Goal: Communication & Community: Answer question/provide support

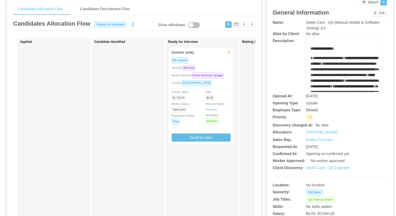
scroll to position [19, 0]
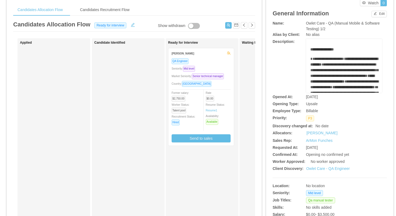
click at [218, 78] on div "Market Seniority: Senior technical manager" at bounding box center [201, 76] width 59 height 6
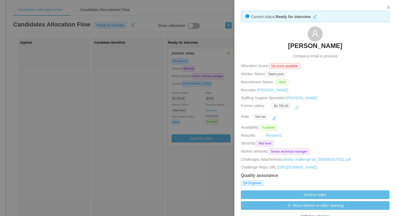
click at [298, 106] on button "button" at bounding box center [296, 107] width 9 height 9
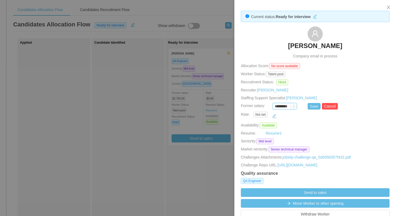
drag, startPoint x: 284, startPoint y: 107, endPoint x: 277, endPoint y: 107, distance: 6.8
click at [277, 107] on input "*********" at bounding box center [285, 106] width 24 height 6
click at [315, 105] on button "Save" at bounding box center [313, 106] width 13 height 6
type input "*********"
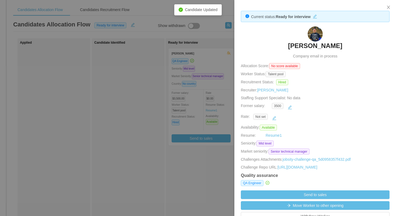
click at [216, 80] on div at bounding box center [198, 108] width 396 height 216
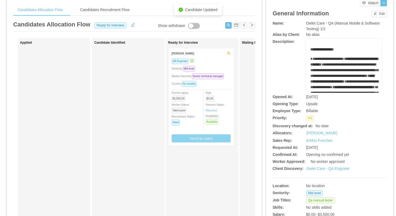
click at [201, 142] on button "Send to sales" at bounding box center [201, 138] width 59 height 8
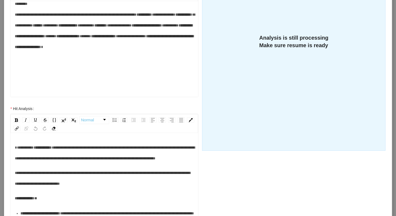
scroll to position [53, 0]
click at [56, 38] on span "*****" at bounding box center [50, 36] width 11 height 4
click at [117, 38] on span "*****" at bounding box center [122, 36] width 11 height 4
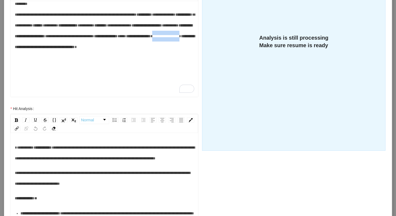
drag, startPoint x: 87, startPoint y: 70, endPoint x: 51, endPoint y: 70, distance: 35.8
click at [51, 63] on div "**********" at bounding box center [104, 30] width 179 height 65
click at [123, 63] on div "**********" at bounding box center [104, 30] width 179 height 65
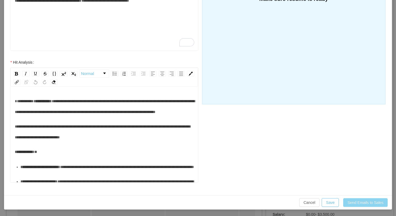
click at [362, 204] on button "Send Emails to Sales" at bounding box center [365, 202] width 44 height 9
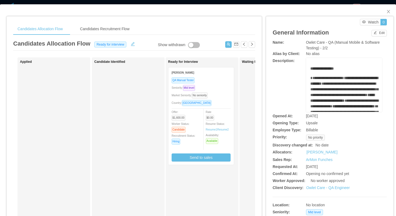
click at [224, 87] on div "Seniority: Mid level" at bounding box center [201, 88] width 59 height 6
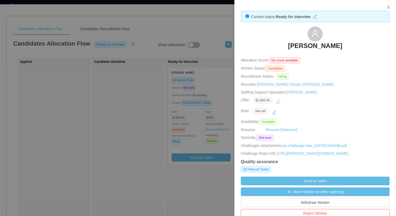
click at [281, 102] on button "button" at bounding box center [278, 101] width 9 height 9
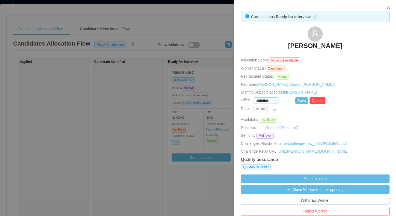
drag, startPoint x: 262, startPoint y: 100, endPoint x: 258, endPoint y: 100, distance: 4.6
click at [257, 100] on input "*********" at bounding box center [266, 101] width 24 height 6
click at [297, 97] on button "Save" at bounding box center [301, 100] width 13 height 6
type input "*********"
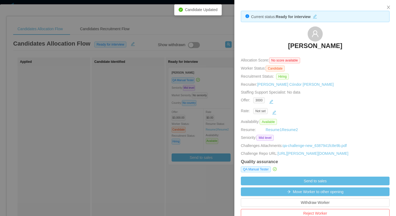
click at [225, 90] on div at bounding box center [198, 108] width 396 height 216
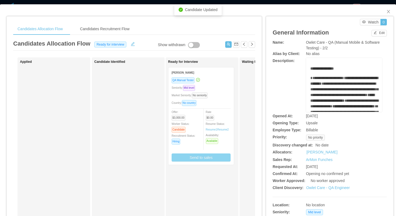
click at [198, 156] on button "Send to sales" at bounding box center [201, 157] width 59 height 8
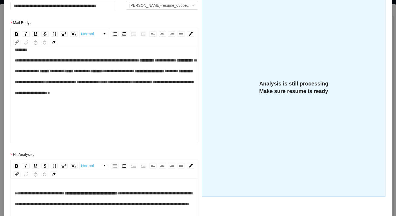
scroll to position [53, 0]
drag, startPoint x: 106, startPoint y: 95, endPoint x: 72, endPoint y: 96, distance: 34.0
click at [72, 96] on div "**********" at bounding box center [104, 76] width 179 height 65
click at [138, 84] on span "**" at bounding box center [141, 82] width 7 height 4
drag, startPoint x: 75, startPoint y: 117, endPoint x: 51, endPoint y: 120, distance: 23.7
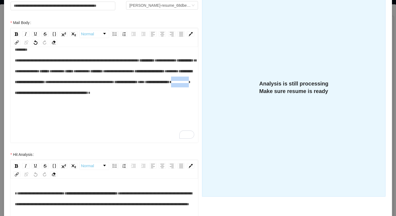
click at [51, 109] on div "**********" at bounding box center [104, 76] width 179 height 65
click at [123, 109] on div "**********" at bounding box center [104, 76] width 179 height 65
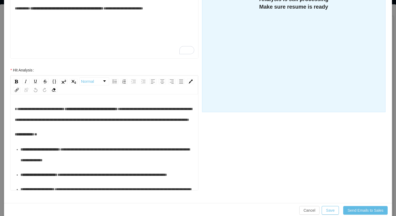
scroll to position [167, 0]
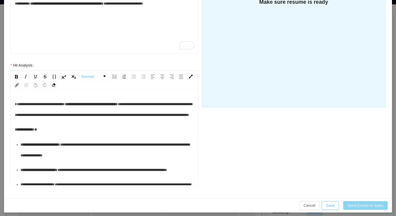
click at [351, 204] on button "Send Emails to Sales" at bounding box center [365, 205] width 44 height 9
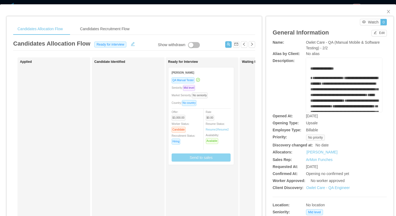
scroll to position [143, 0]
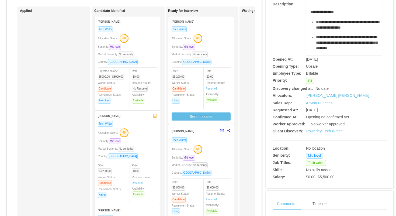
scroll to position [52, 0]
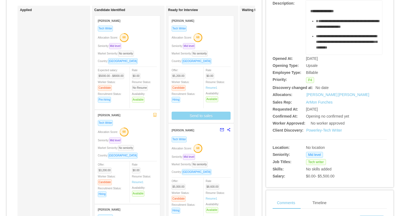
click at [211, 114] on button "Send to sales" at bounding box center [201, 115] width 59 height 8
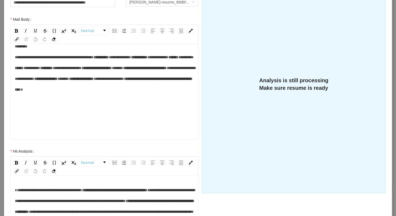
scroll to position [53, 0]
click at [112, 70] on span "*****" at bounding box center [117, 68] width 11 height 4
click at [64, 81] on span "*****" at bounding box center [69, 79] width 11 height 4
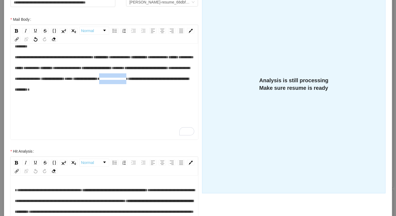
drag, startPoint x: 86, startPoint y: 112, endPoint x: 51, endPoint y: 114, distance: 35.1
click at [51, 106] on div "**********" at bounding box center [104, 73] width 179 height 65
click at [123, 95] on div "**********" at bounding box center [104, 68] width 179 height 54
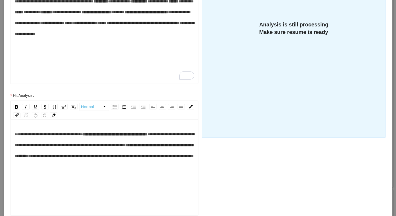
scroll to position [170, 0]
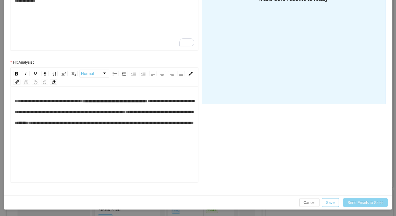
click at [354, 203] on button "Send Emails to Sales" at bounding box center [365, 202] width 44 height 9
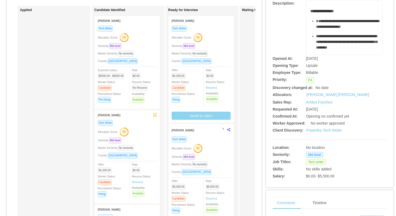
scroll to position [143, 0]
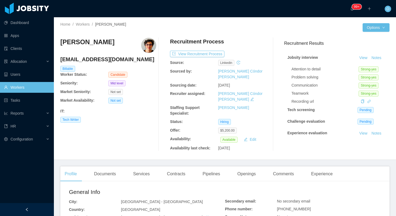
click at [316, 166] on div "Experience" at bounding box center [322, 173] width 30 height 15
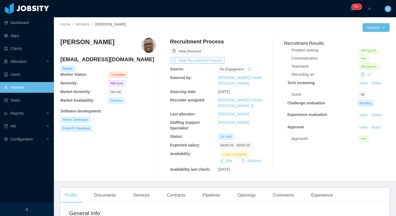
scroll to position [29, 0]
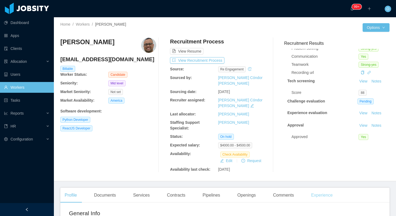
click at [313, 187] on div "Experience" at bounding box center [322, 194] width 30 height 15
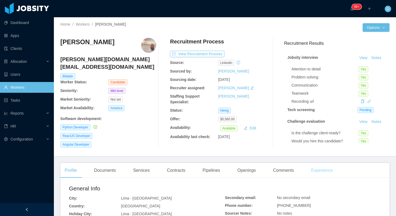
click at [319, 163] on div "Experience" at bounding box center [322, 170] width 30 height 15
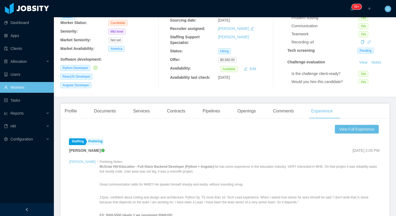
scroll to position [108, 0]
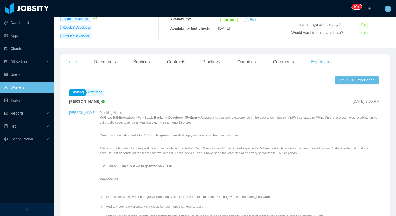
click at [70, 59] on div "Profile" at bounding box center [70, 61] width 21 height 15
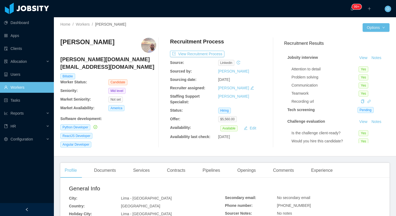
scroll to position [103, 0]
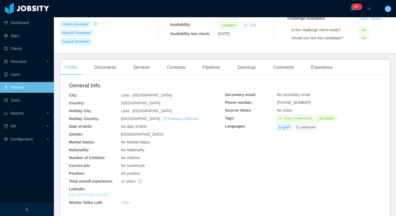
click at [109, 192] on link "[URL][DOMAIN_NAME]" at bounding box center [89, 194] width 40 height 4
click at [317, 62] on div "Experience" at bounding box center [322, 67] width 30 height 15
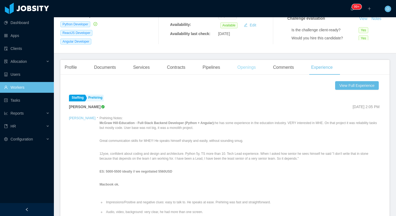
click at [254, 65] on div "Openings" at bounding box center [246, 67] width 27 height 15
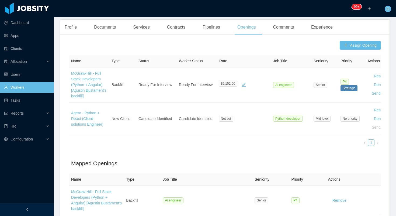
scroll to position [142, 0]
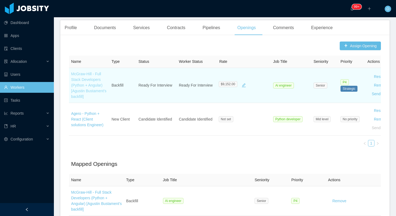
click at [78, 81] on link "McGraw-Hill - Full Stack Developers (Python + Angular) [Agustin Bustament's bac…" at bounding box center [88, 85] width 35 height 27
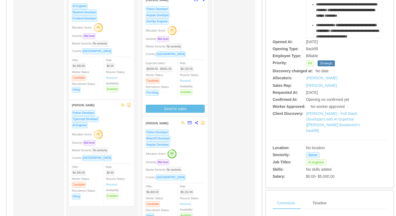
scroll to position [74, 0]
click at [191, 146] on div "Angular Developer" at bounding box center [175, 144] width 59 height 6
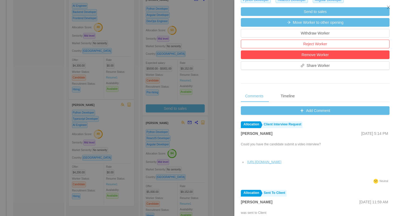
scroll to position [175, 0]
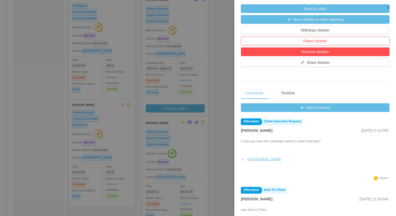
click at [224, 61] on div at bounding box center [198, 108] width 396 height 216
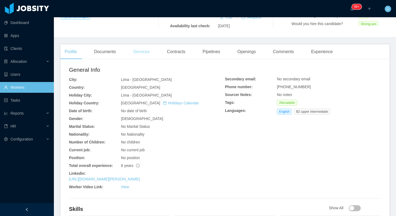
scroll to position [117, 0]
click at [134, 177] on link "[URL][DOMAIN_NAME][PERSON_NAME]" at bounding box center [104, 178] width 71 height 4
click at [324, 52] on div "Experience" at bounding box center [322, 51] width 30 height 15
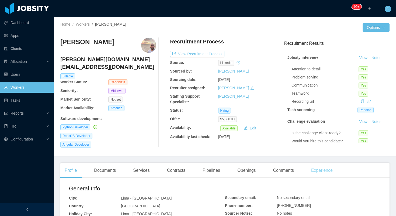
click at [327, 165] on div "Experience" at bounding box center [322, 170] width 30 height 15
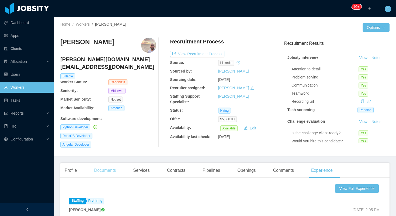
click at [114, 168] on div "Documents" at bounding box center [105, 170] width 30 height 15
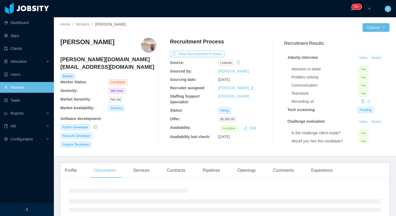
scroll to position [38, 0]
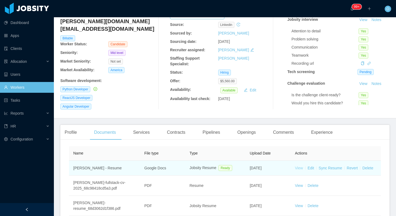
click at [300, 166] on link "View" at bounding box center [299, 168] width 8 height 4
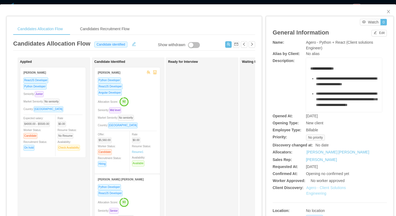
click at [337, 187] on link "Agero - Client Solutions Engineering" at bounding box center [326, 190] width 40 height 10
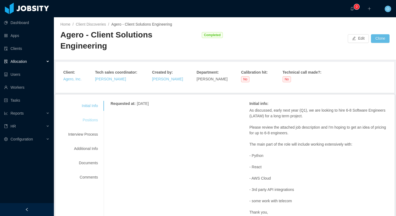
click at [92, 115] on div "Positions" at bounding box center [83, 120] width 43 height 10
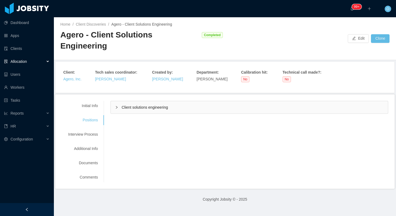
click at [116, 101] on div "Client solutions engineering" at bounding box center [249, 107] width 277 height 12
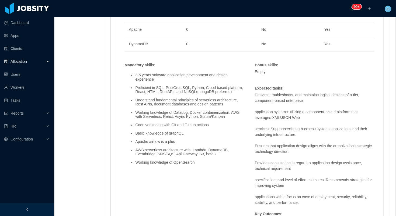
scroll to position [461, 0]
drag, startPoint x: 125, startPoint y: 54, endPoint x: 132, endPoint y: 64, distance: 12.2
click at [132, 64] on div "Mandatory skills : 3-5 years software application development and design experi…" at bounding box center [184, 118] width 125 height 112
click at [135, 72] on li "3-5 years software application development and design experience" at bounding box center [189, 76] width 109 height 8
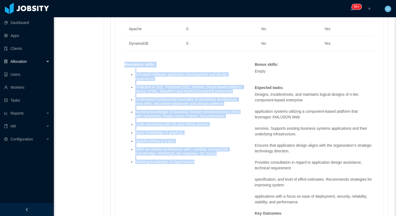
drag, startPoint x: 126, startPoint y: 54, endPoint x: 204, endPoint y: 155, distance: 127.6
click at [204, 155] on div "Mandatory skills : 3-5 years software application development and design experi…" at bounding box center [184, 118] width 125 height 112
copy div "Mandatory skills : 3-5 years software application development and design experi…"
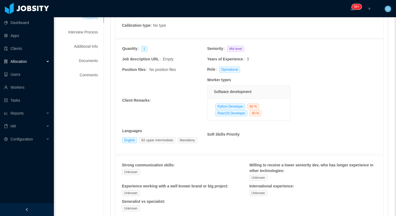
scroll to position [0, 0]
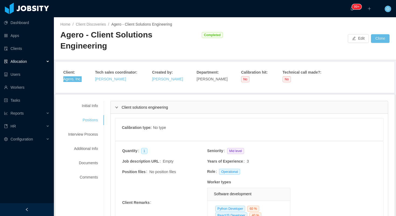
drag, startPoint x: 79, startPoint y: 68, endPoint x: 260, endPoint y: 2, distance: 192.7
click at [0, 0] on section "Dashboard Apps Clients Allocation Users Workers Tasks Reports HR Configuration …" at bounding box center [198, 108] width 396 height 216
click at [84, 144] on div "Additional Info" at bounding box center [83, 149] width 43 height 10
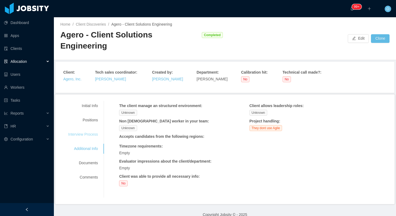
click at [89, 129] on div "Interview Process" at bounding box center [83, 134] width 43 height 10
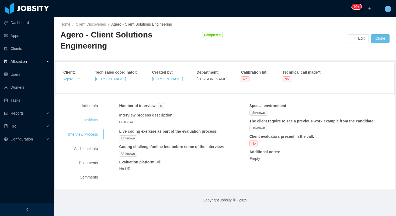
click at [93, 115] on div "Positions" at bounding box center [83, 120] width 43 height 10
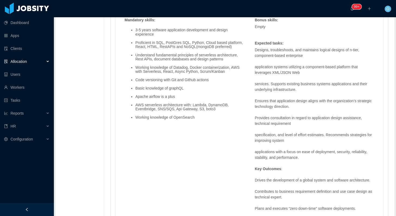
scroll to position [466, 0]
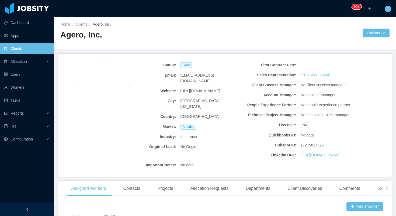
click at [207, 88] on span "[URL][DOMAIN_NAME]" at bounding box center [200, 91] width 40 height 6
copy span "[URL][DOMAIN_NAME]"
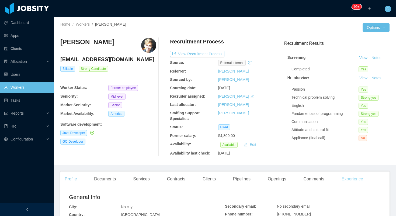
click at [357, 180] on div "Experience" at bounding box center [352, 178] width 30 height 15
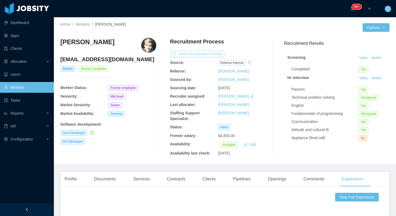
click at [208, 54] on button "View Recruitment Process" at bounding box center [197, 54] width 54 height 6
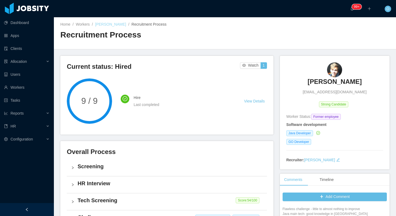
click at [108, 25] on link "Marcello Farabolini" at bounding box center [110, 24] width 31 height 4
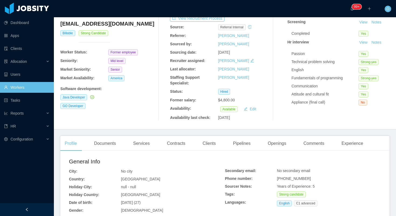
scroll to position [36, 0]
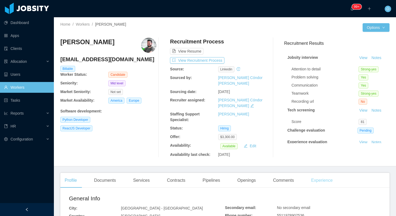
click at [315, 173] on div "Experience" at bounding box center [322, 180] width 30 height 15
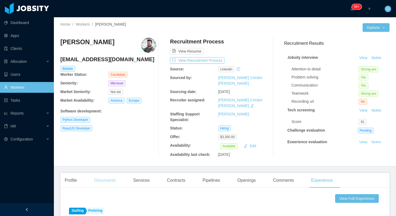
click at [99, 173] on div "Documents" at bounding box center [105, 180] width 30 height 15
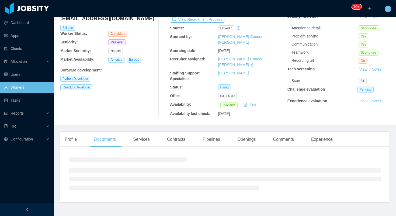
scroll to position [69, 0]
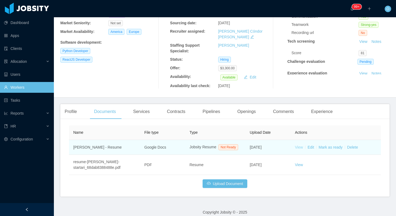
click at [296, 145] on link "View" at bounding box center [299, 147] width 8 height 4
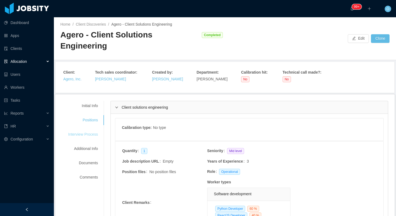
click at [79, 129] on div "Interview Process" at bounding box center [83, 134] width 43 height 10
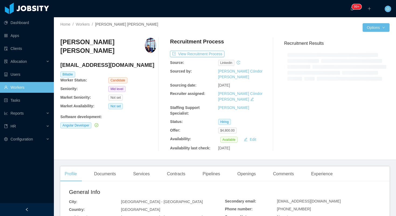
click at [108, 67] on h4 "scsubhash76@gmail.com" at bounding box center [108, 65] width 96 height 8
copy h4 "scsubhash76@gmail.com"
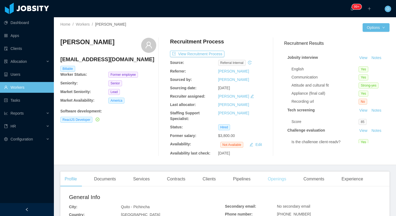
click at [284, 179] on div "Openings" at bounding box center [276, 178] width 27 height 15
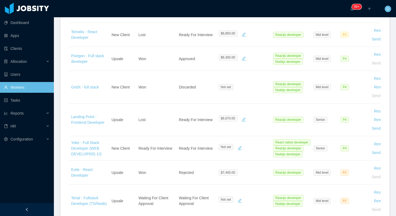
scroll to position [399, 0]
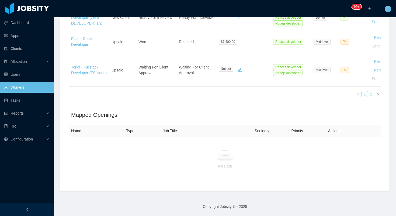
click at [372, 96] on link "2" at bounding box center [371, 94] width 6 height 6
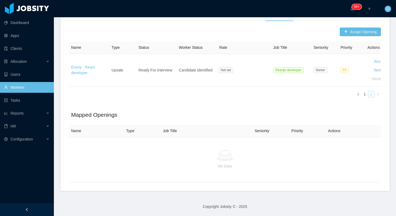
scroll to position [165, 0]
click at [364, 96] on link "1" at bounding box center [365, 94] width 6 height 6
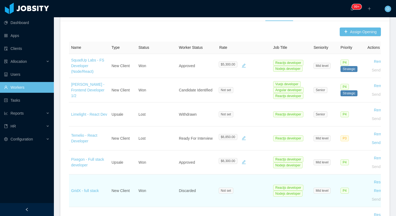
scroll to position [399, 0]
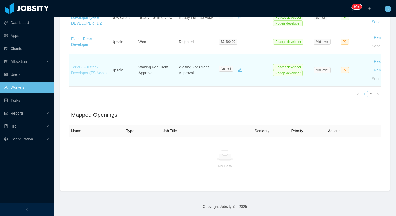
click at [81, 75] on link "Terial - Fullstack Developer (TS/Node)" at bounding box center [89, 70] width 36 height 10
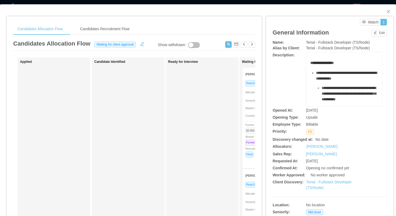
scroll to position [0, 102]
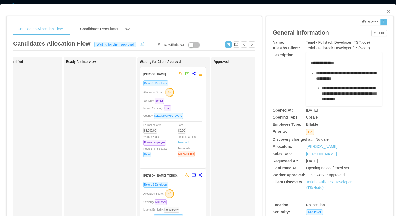
click at [191, 104] on div "ReactJS Developer Allocation Score: 46 Seniority: Senior Market Seniority: Lead…" at bounding box center [172, 122] width 59 height 85
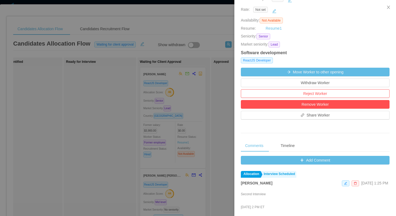
scroll to position [108, 0]
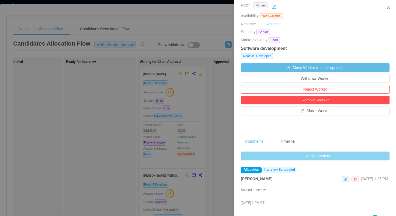
click at [244, 157] on button "Add Comment" at bounding box center [315, 155] width 149 height 9
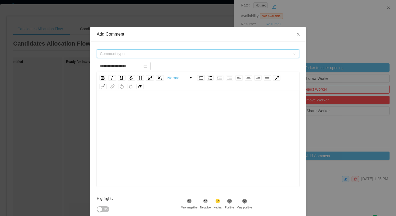
click at [189, 53] on span "Comment types" at bounding box center [195, 53] width 190 height 5
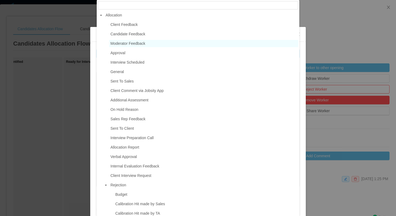
click at [131, 46] on span "Moderator Feedback" at bounding box center [203, 43] width 189 height 7
type input "**********"
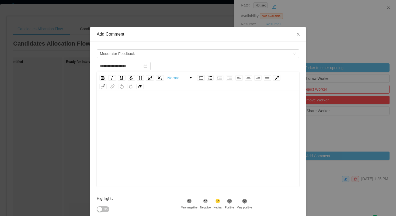
click at [136, 104] on div "rdw-editor" at bounding box center [198, 105] width 194 height 11
click at [101, 106] on span "*********" at bounding box center [107, 105] width 13 height 4
click at [141, 103] on div "**********" at bounding box center [198, 105] width 194 height 11
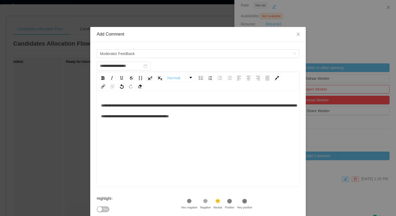
scroll to position [53, 0]
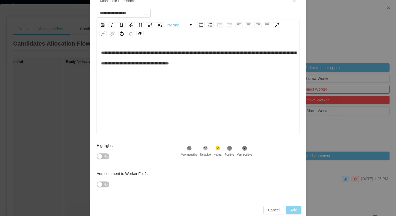
type input "**********"
click at [293, 210] on button "Add" at bounding box center [293, 209] width 15 height 9
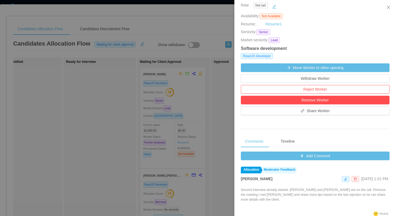
click at [94, 78] on div at bounding box center [198, 108] width 396 height 216
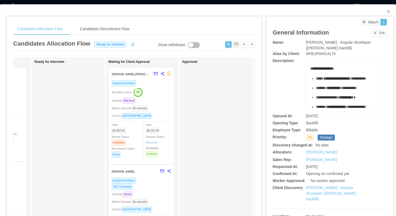
scroll to position [0, 138]
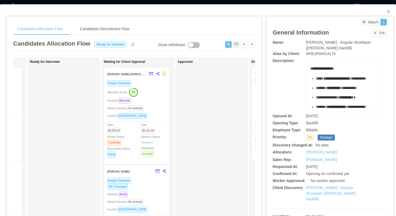
click at [157, 97] on div "Angular Developer Allocation Score: 83 Seniority: Mid level Market Seniority: N…" at bounding box center [136, 120] width 59 height 81
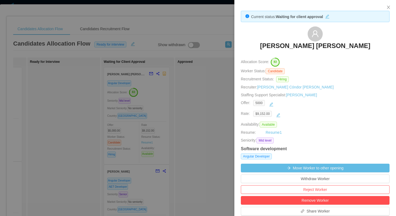
scroll to position [217, 0]
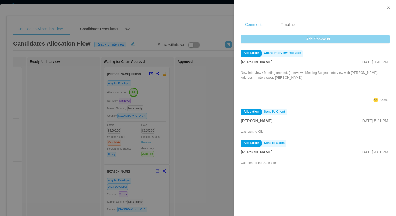
click at [273, 40] on button "Add Comment" at bounding box center [315, 39] width 149 height 9
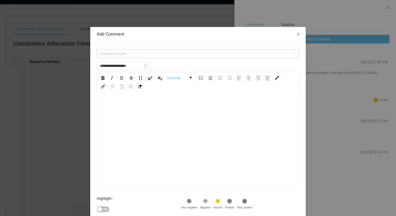
click at [198, 51] on span "Comment types" at bounding box center [195, 53] width 190 height 5
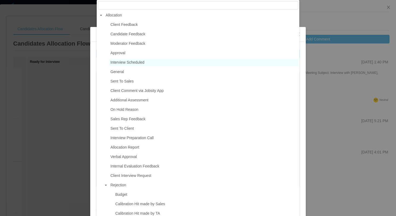
type input "**********"
click at [146, 61] on span "Interview Scheduled" at bounding box center [203, 62] width 189 height 7
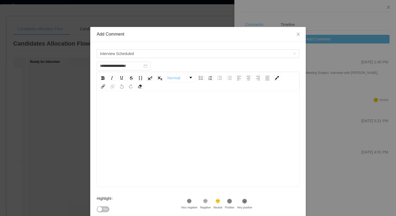
click at [144, 120] on div "rdw-editor" at bounding box center [198, 147] width 194 height 94
click at [234, 202] on div ".st1{fill:#232323}" at bounding box center [229, 201] width 9 height 7
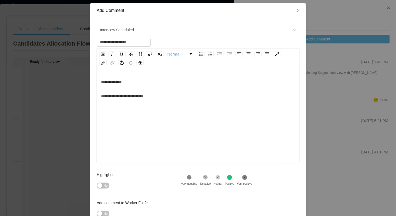
scroll to position [60, 0]
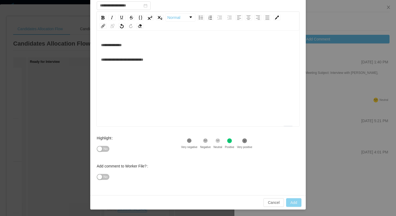
click at [295, 203] on button "Add" at bounding box center [293, 202] width 15 height 9
type input "**********"
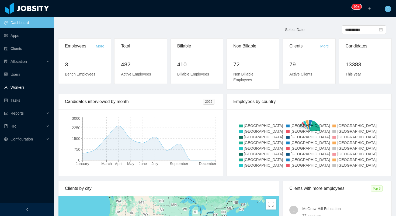
click at [28, 89] on link "Workers" at bounding box center [27, 87] width 46 height 11
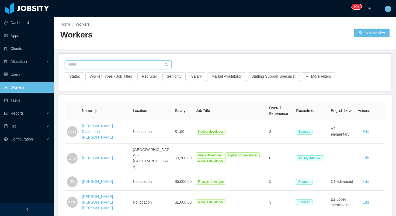
click at [89, 62] on input "text" at bounding box center [118, 64] width 107 height 9
paste input "**********"
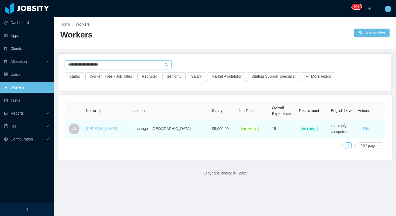
type input "**********"
click at [93, 128] on link "[PERSON_NAME]" at bounding box center [101, 128] width 31 height 4
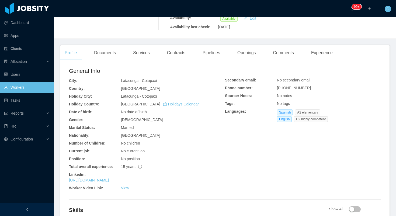
scroll to position [121, 0]
click at [109, 177] on link "[URL][DOMAIN_NAME]" at bounding box center [89, 179] width 40 height 4
